Goal: Navigation & Orientation: Go to known website

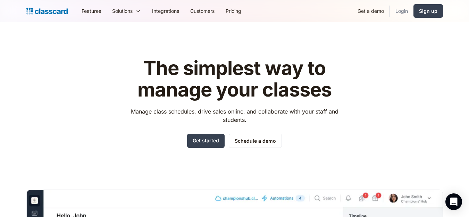
click at [398, 15] on link "Login" at bounding box center [402, 11] width 24 height 16
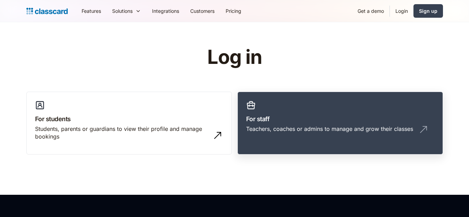
click at [326, 108] on link "For staff Teachers, coaches or admins to manage and grow their classes" at bounding box center [339, 123] width 205 height 63
